Goal: Transaction & Acquisition: Purchase product/service

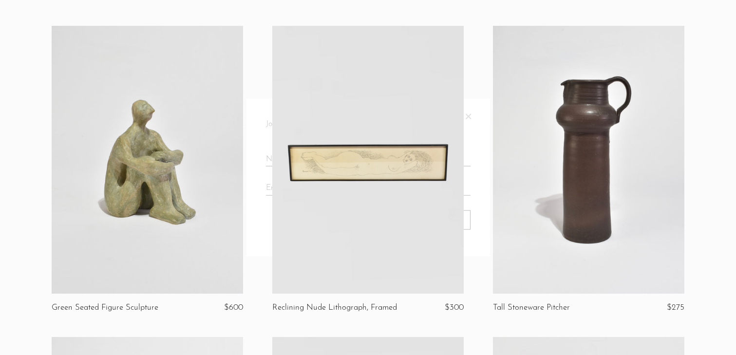
scroll to position [377, 0]
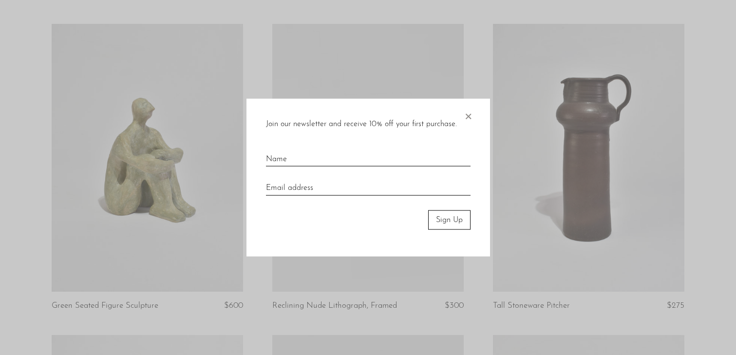
click at [466, 112] on span "×" at bounding box center [468, 113] width 10 height 31
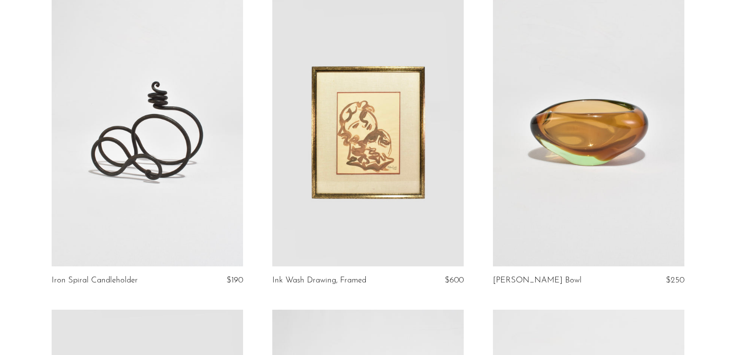
scroll to position [715, 0]
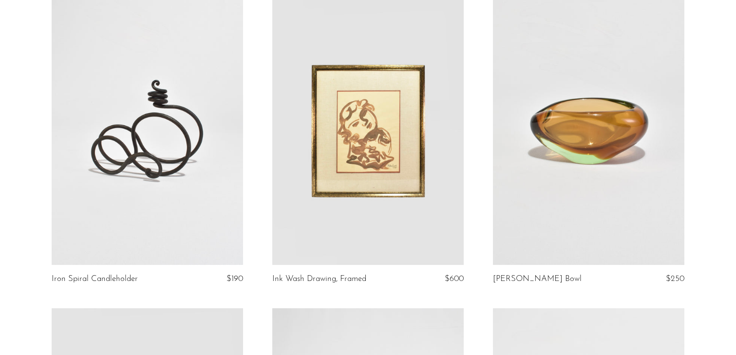
click at [154, 150] on link at bounding box center [147, 131] width 191 height 268
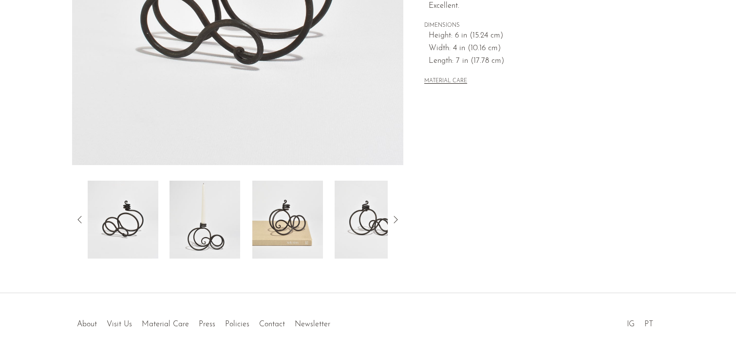
scroll to position [247, 0]
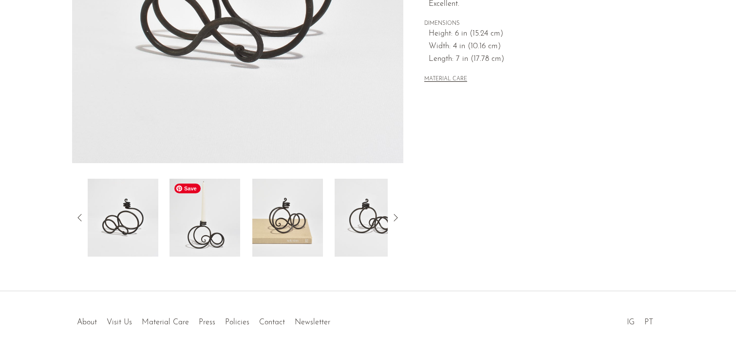
click at [202, 230] on img at bounding box center [204, 218] width 71 height 78
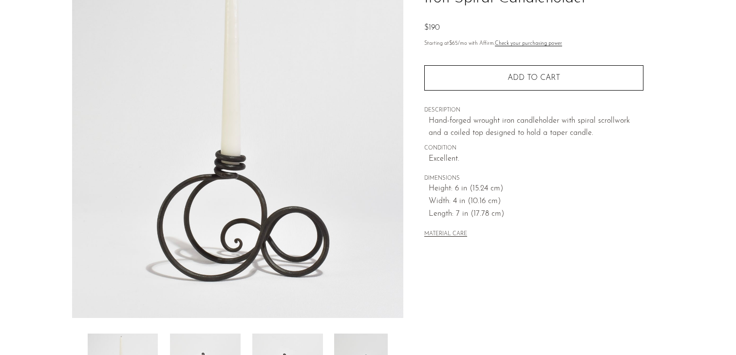
scroll to position [0, 0]
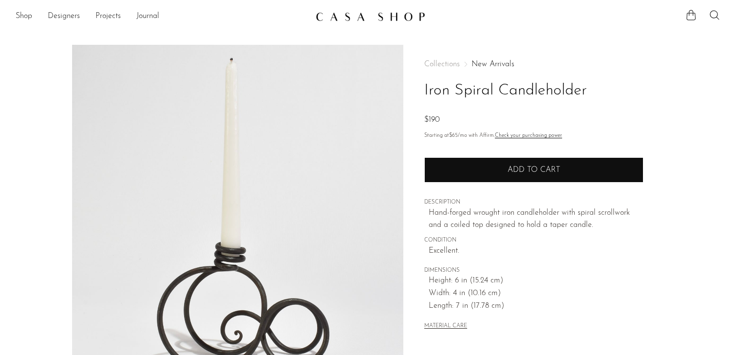
click at [477, 160] on button "Add to cart" at bounding box center [533, 169] width 219 height 25
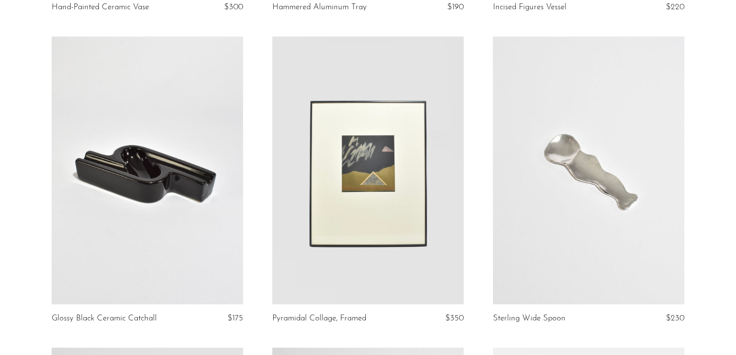
scroll to position [1922, 0]
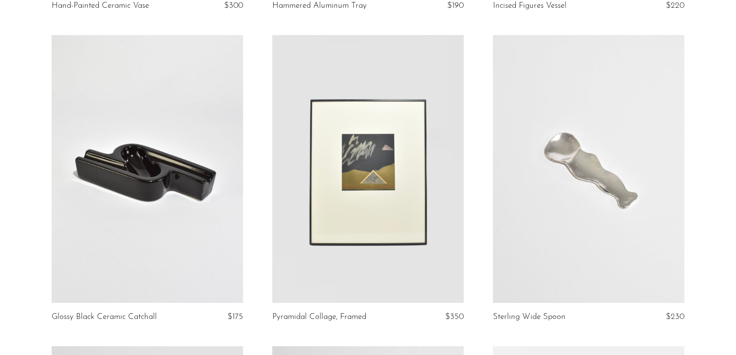
click at [197, 242] on link at bounding box center [147, 169] width 191 height 268
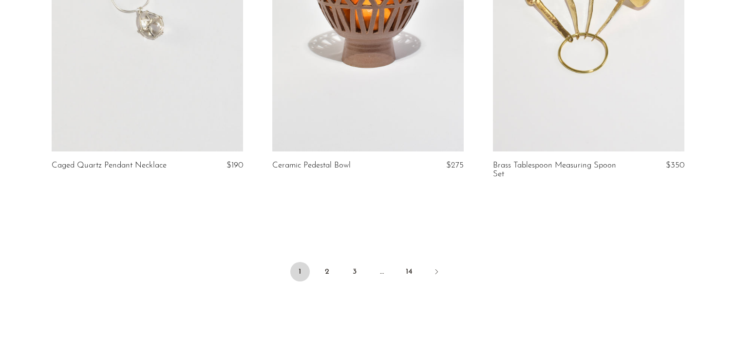
scroll to position [3641, 0]
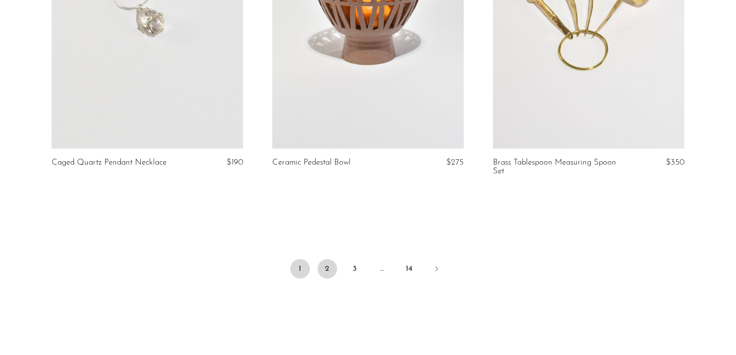
click at [331, 276] on link "2" at bounding box center [327, 268] width 19 height 19
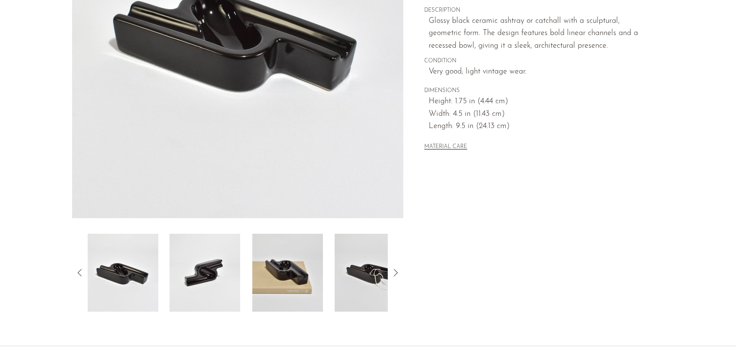
scroll to position [200, 0]
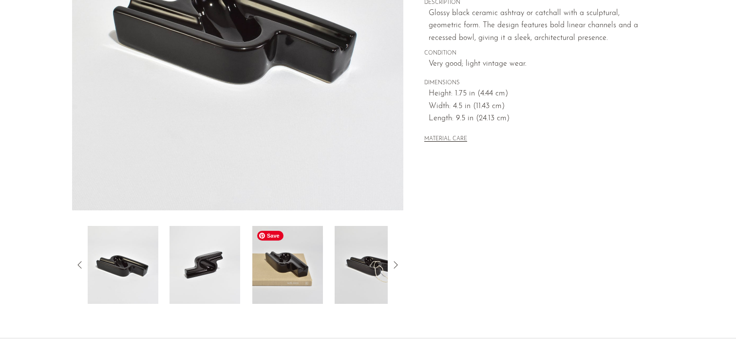
click at [300, 272] on img at bounding box center [287, 265] width 71 height 78
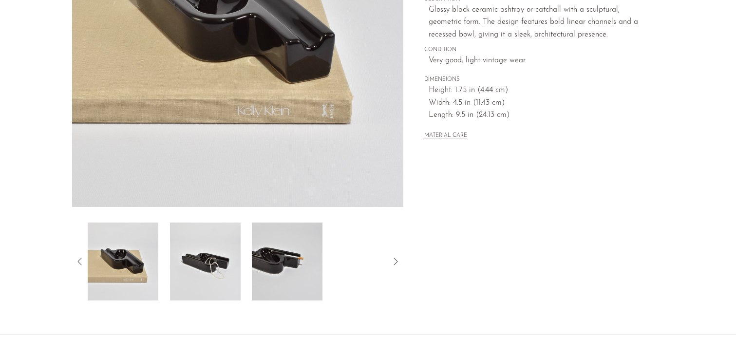
scroll to position [226, 0]
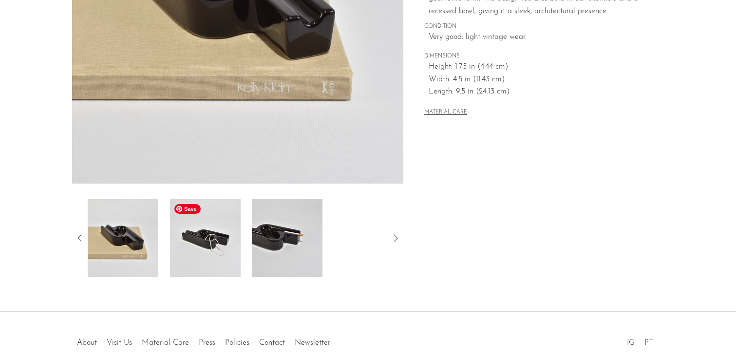
click at [177, 217] on img at bounding box center [204, 238] width 71 height 78
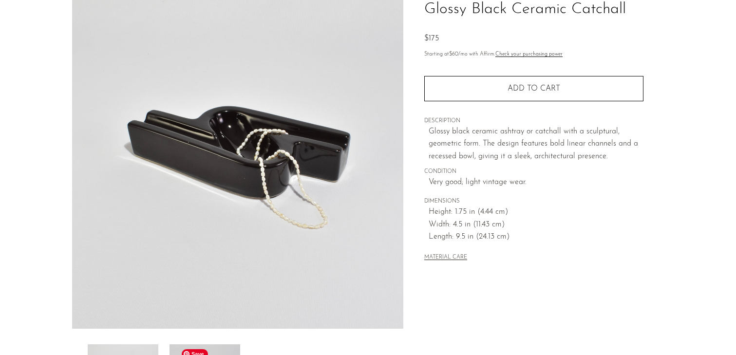
scroll to position [87, 0]
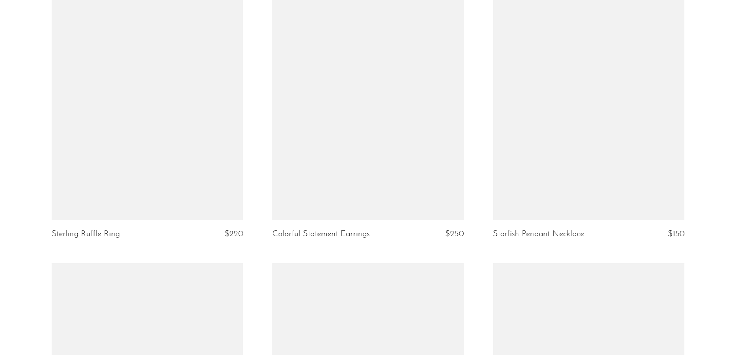
scroll to position [2944, 0]
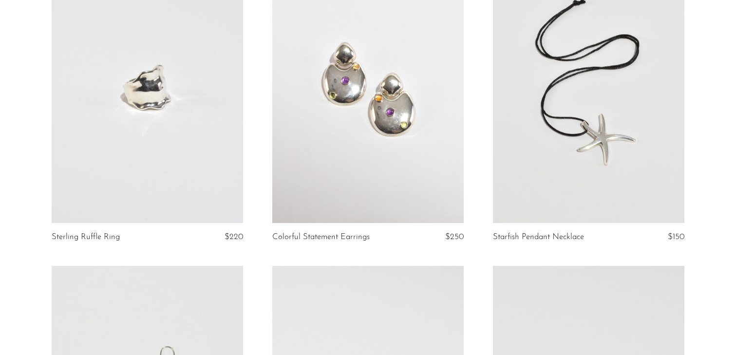
click at [184, 85] on link at bounding box center [147, 89] width 191 height 268
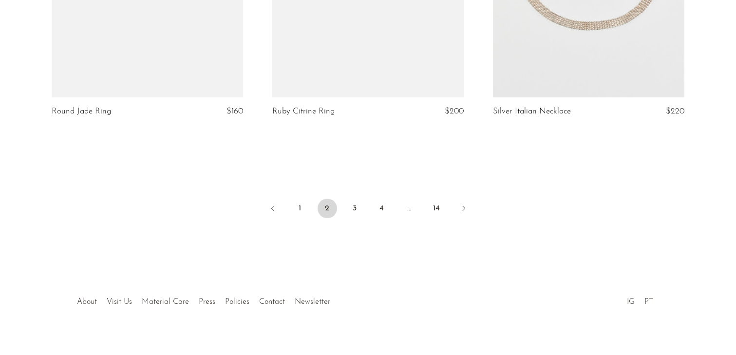
scroll to position [3704, 0]
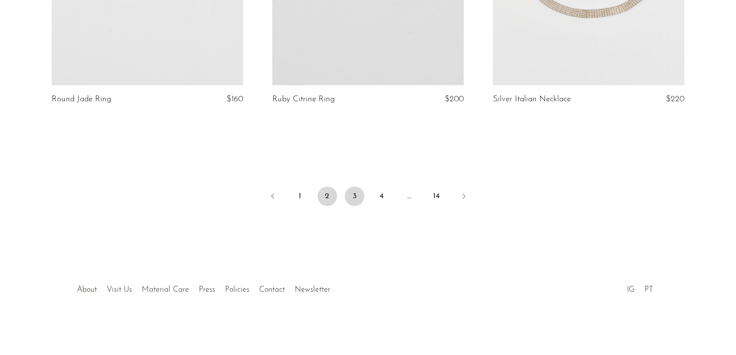
click at [358, 194] on link "3" at bounding box center [354, 196] width 19 height 19
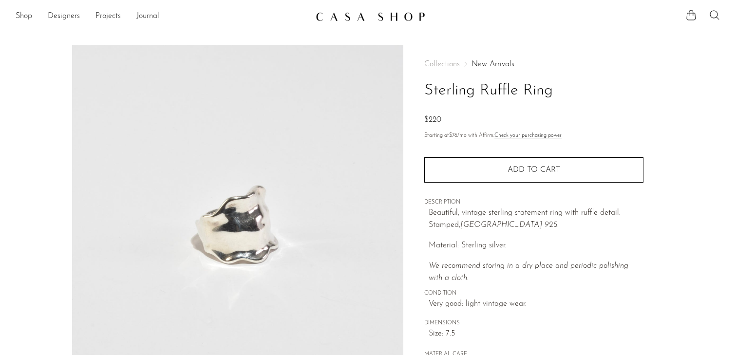
scroll to position [6, 0]
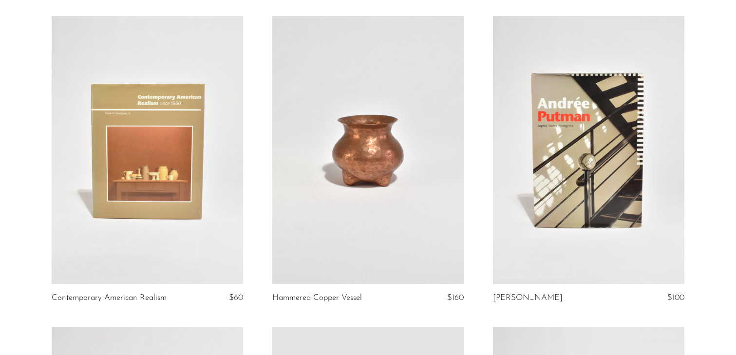
scroll to position [694, 0]
